Goal: Information Seeking & Learning: Learn about a topic

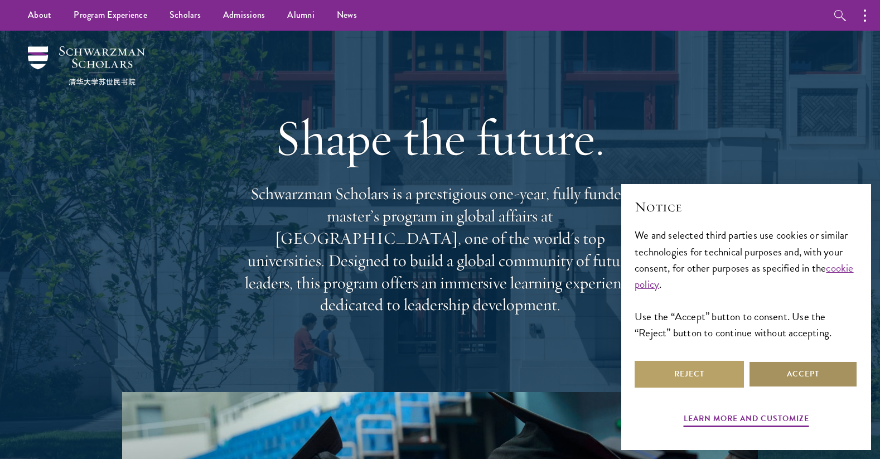
click at [822, 375] on button "Accept" at bounding box center [802, 374] width 109 height 27
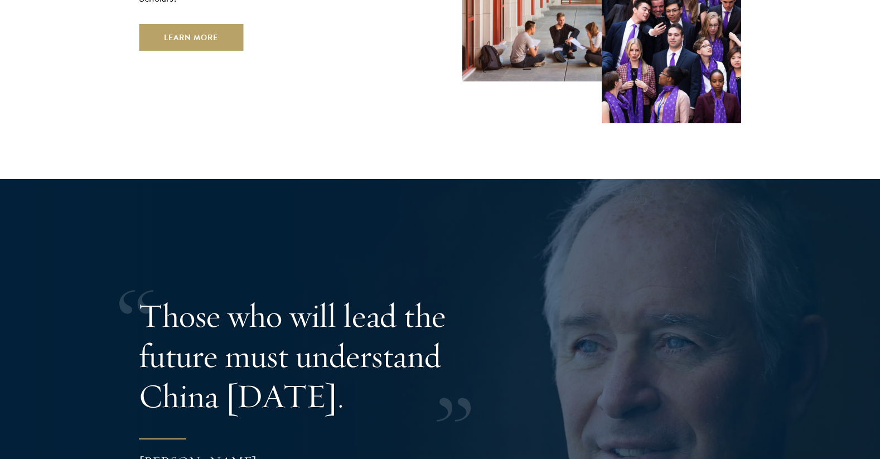
scroll to position [2230, 0]
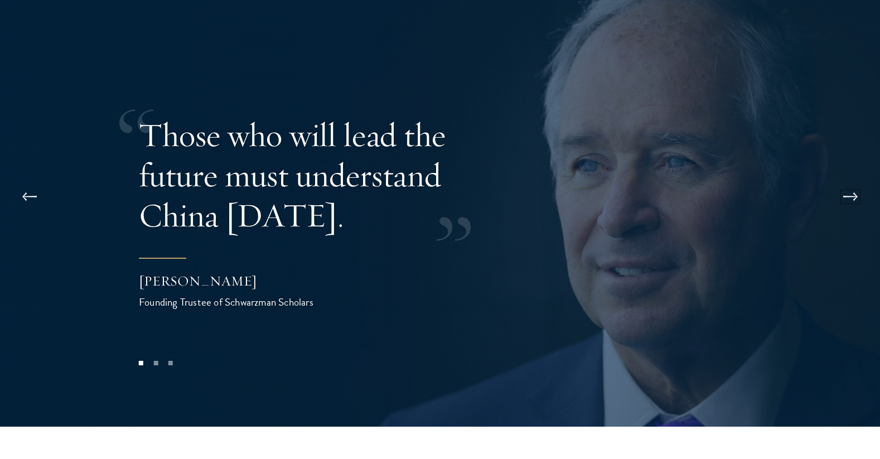
click at [855, 181] on button at bounding box center [850, 196] width 37 height 31
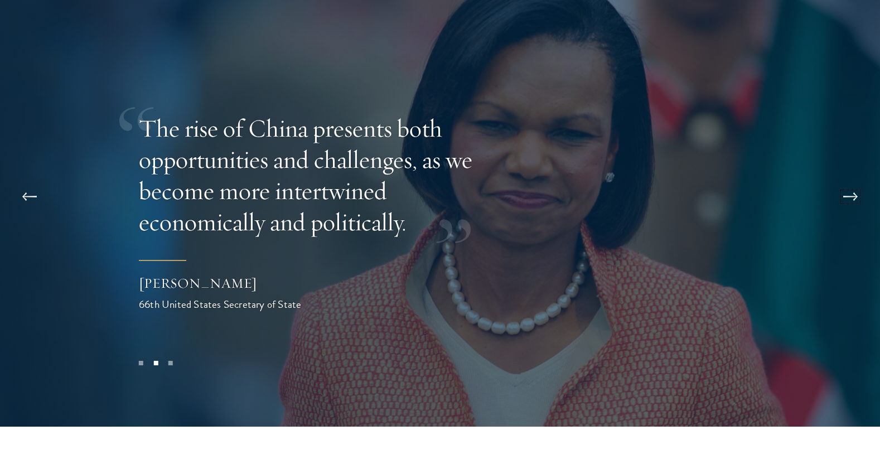
click at [851, 181] on button at bounding box center [850, 196] width 37 height 31
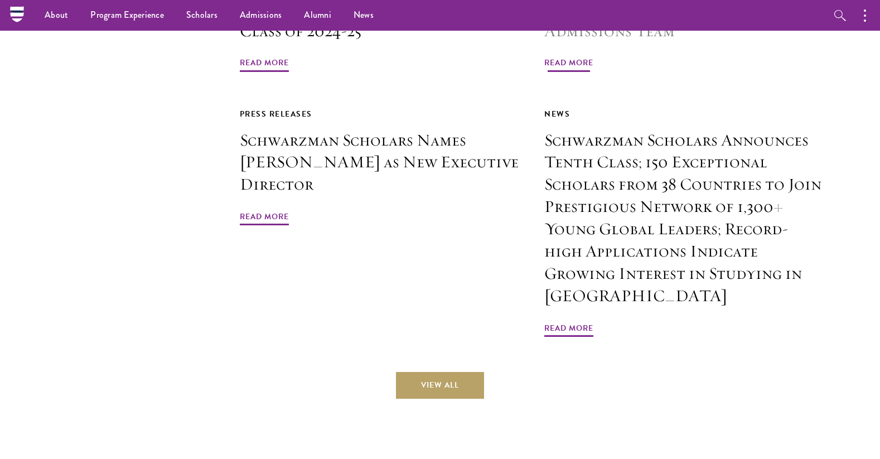
scroll to position [2620, 0]
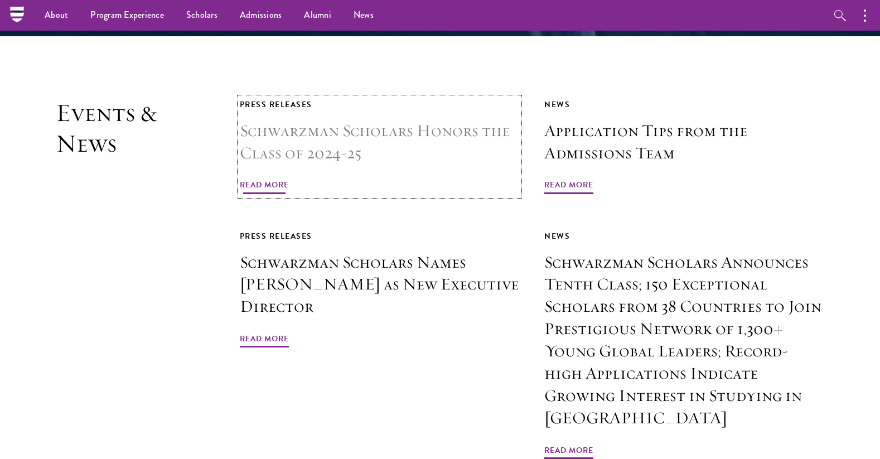
click at [317, 120] on h3 "Schwarzman Scholars Honors the Class of 2024-25" at bounding box center [380, 142] width 280 height 45
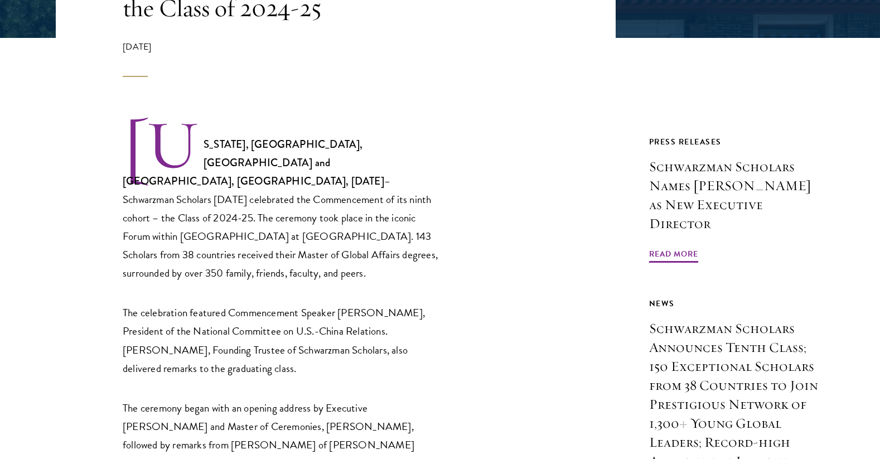
scroll to position [334, 0]
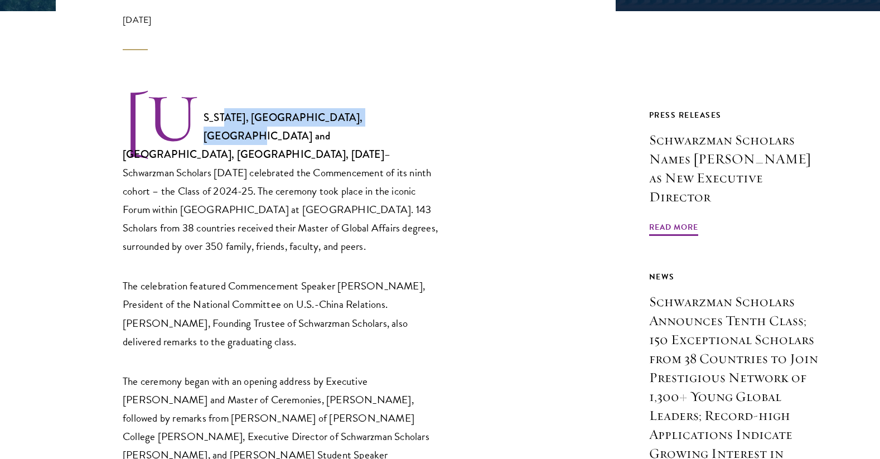
drag, startPoint x: 213, startPoint y: 113, endPoint x: 392, endPoint y: 113, distance: 178.4
click at [384, 113] on strong "[US_STATE], [GEOGRAPHIC_DATA], [GEOGRAPHIC_DATA] and [GEOGRAPHIC_DATA], [GEOGRA…" at bounding box center [253, 136] width 261 height 52
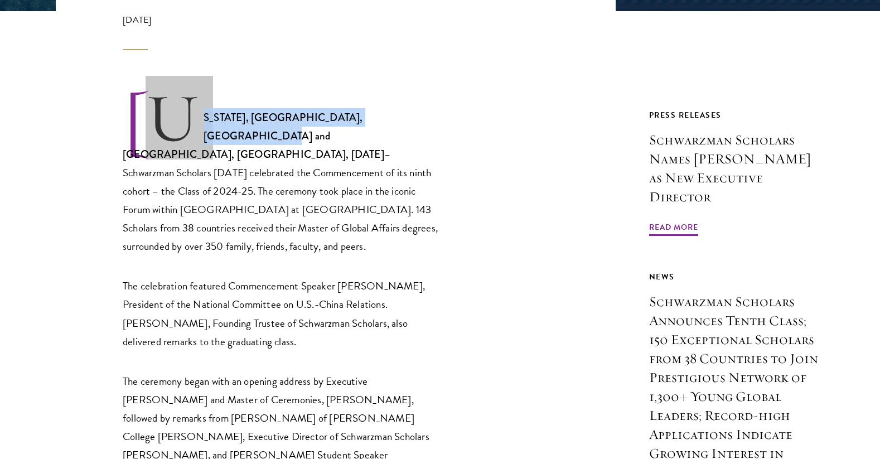
drag, startPoint x: 192, startPoint y: 115, endPoint x: 436, endPoint y: 121, distance: 244.2
click at [436, 121] on p "[US_STATE], [GEOGRAPHIC_DATA], [GEOGRAPHIC_DATA] and [GEOGRAPHIC_DATA], [GEOGRA…" at bounding box center [282, 173] width 318 height 163
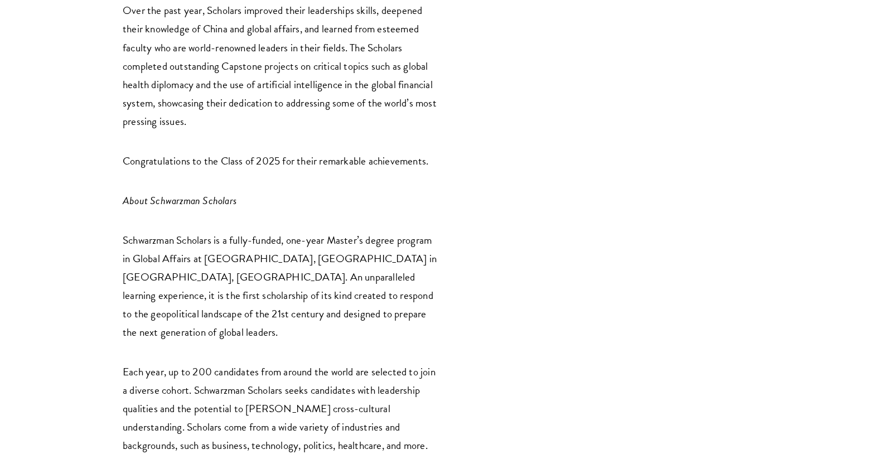
scroll to position [1561, 0]
